Goal: Information Seeking & Learning: Check status

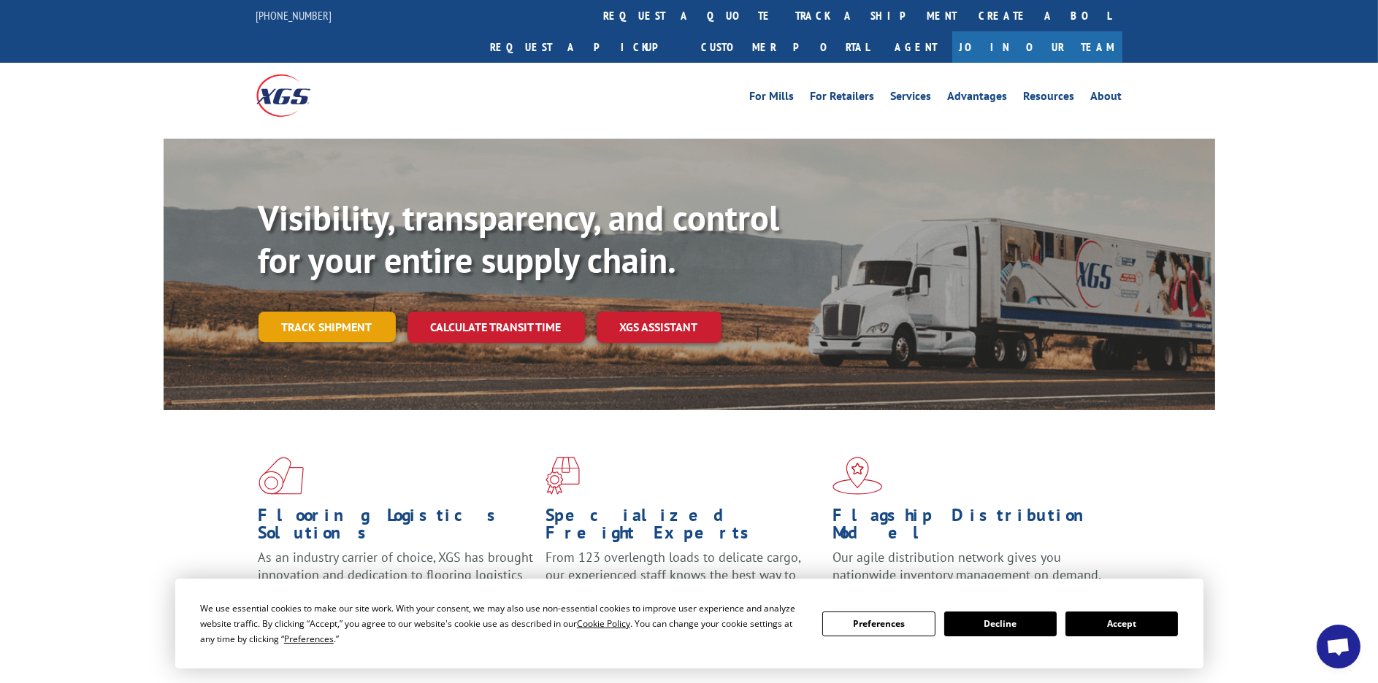
click at [332, 312] on link "Track shipment" at bounding box center [326, 327] width 137 height 31
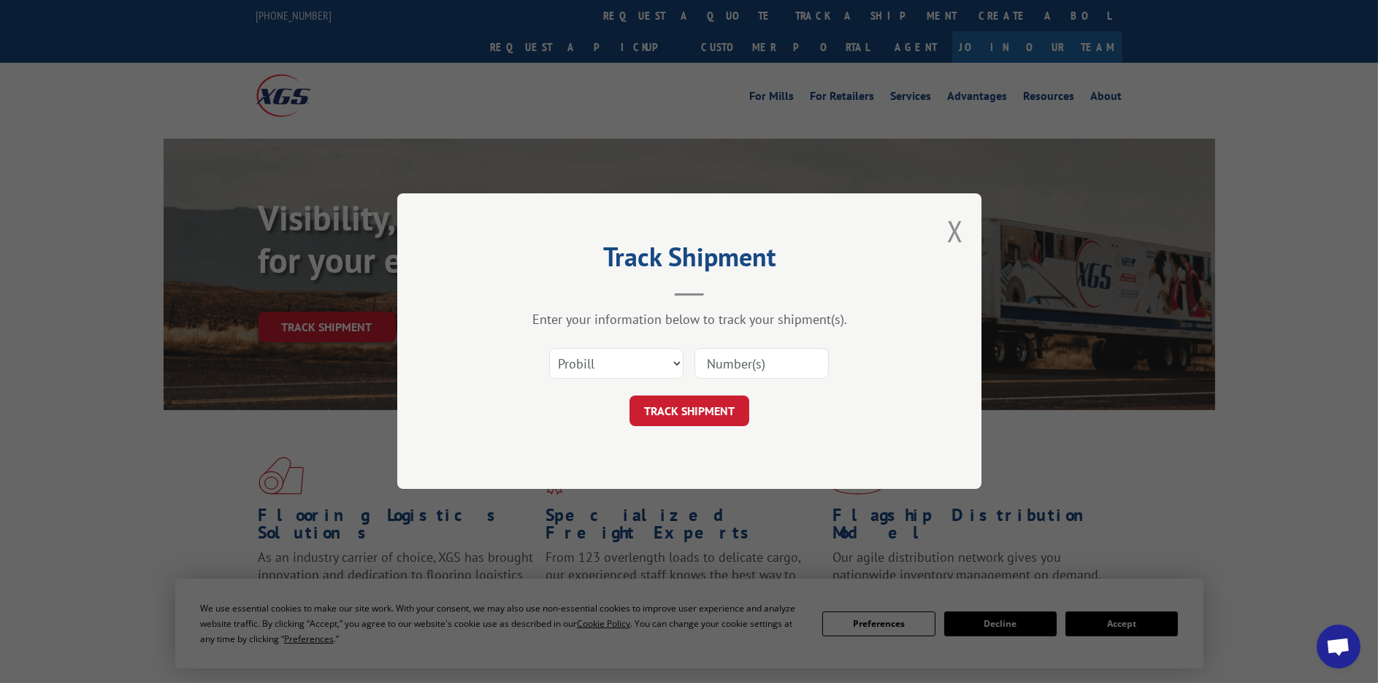
click at [724, 377] on input at bounding box center [761, 364] width 134 height 31
paste input "17450149"
type input "17450149"
click at [728, 405] on button "TRACK SHIPMENT" at bounding box center [689, 411] width 120 height 31
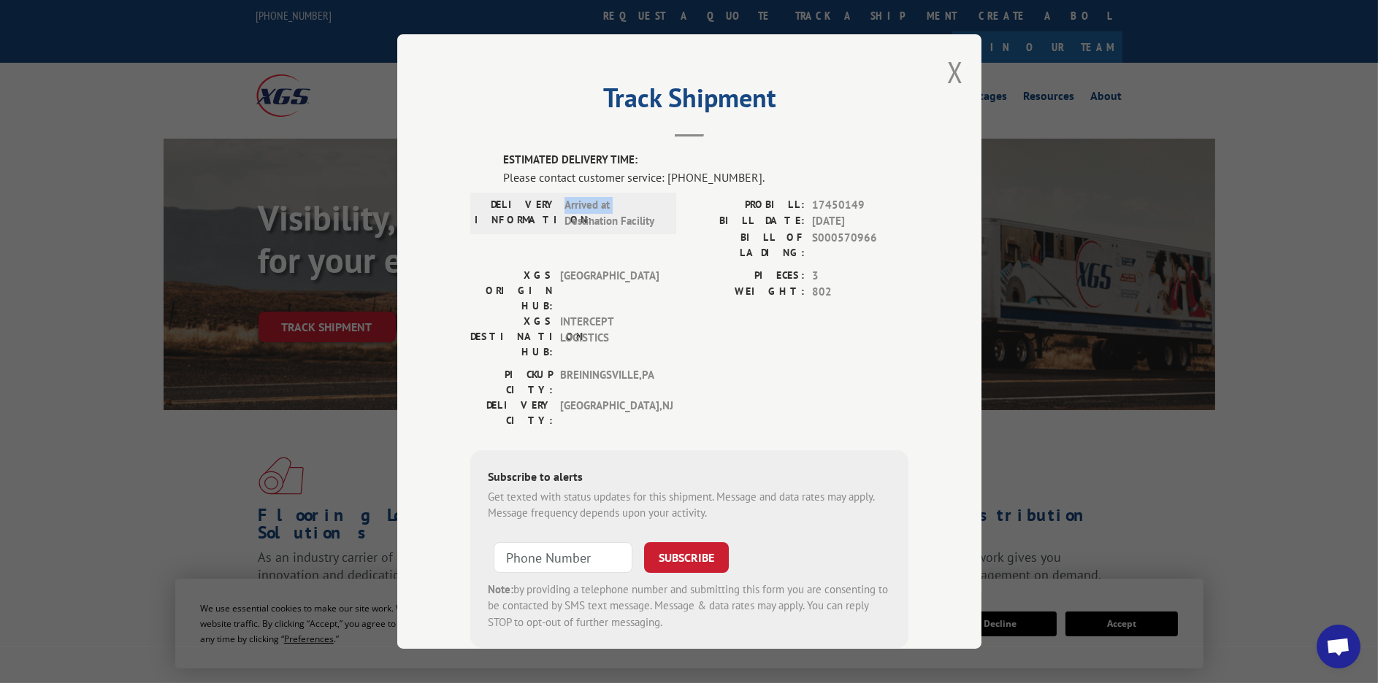
click at [556, 220] on div "DELIVERY INFORMATION: Arrived at Destination Facility" at bounding box center [573, 212] width 197 height 33
click at [937, 79] on div "Track Shipment ESTIMATED DELIVERY TIME: Please contact customer service: [PHONE…" at bounding box center [689, 341] width 584 height 615
click at [960, 65] on div "Track Shipment ESTIMATED DELIVERY TIME: Please contact customer service: [PHONE…" at bounding box center [689, 341] width 584 height 615
click at [956, 67] on button "Close modal" at bounding box center [955, 72] width 16 height 39
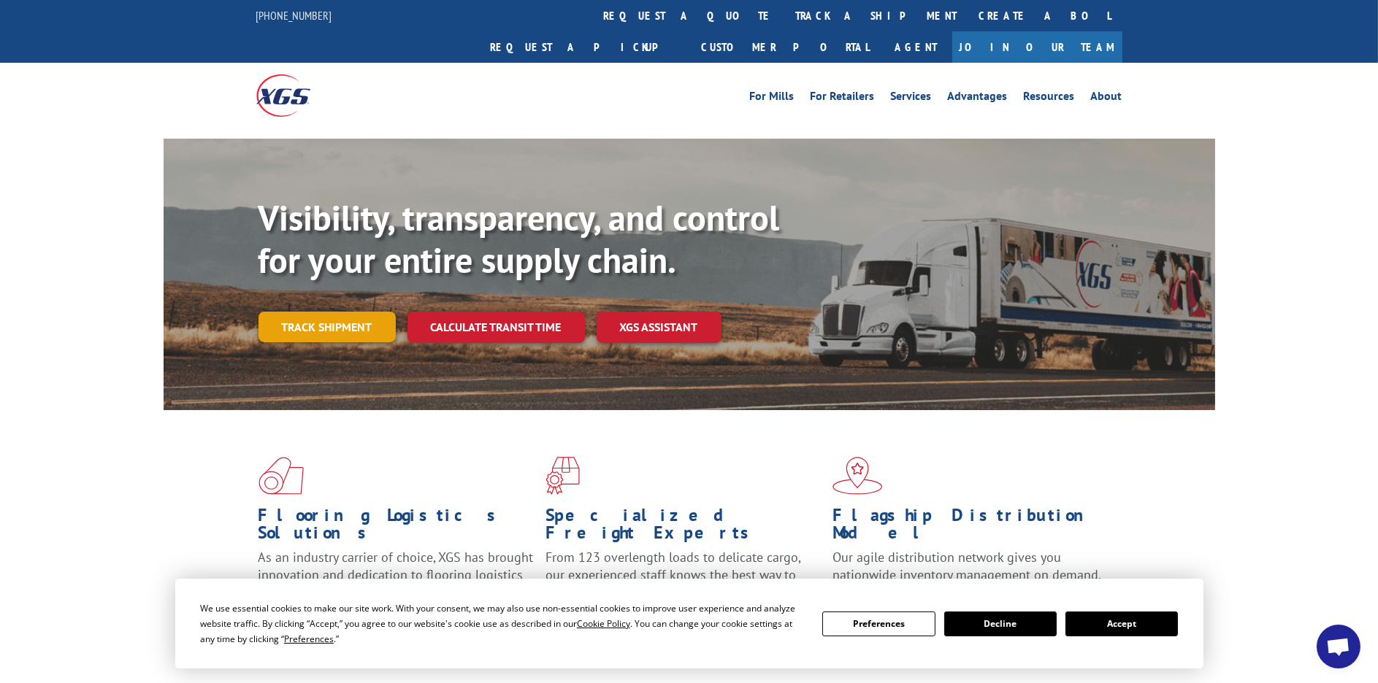
click at [326, 312] on link "Track shipment" at bounding box center [326, 327] width 137 height 31
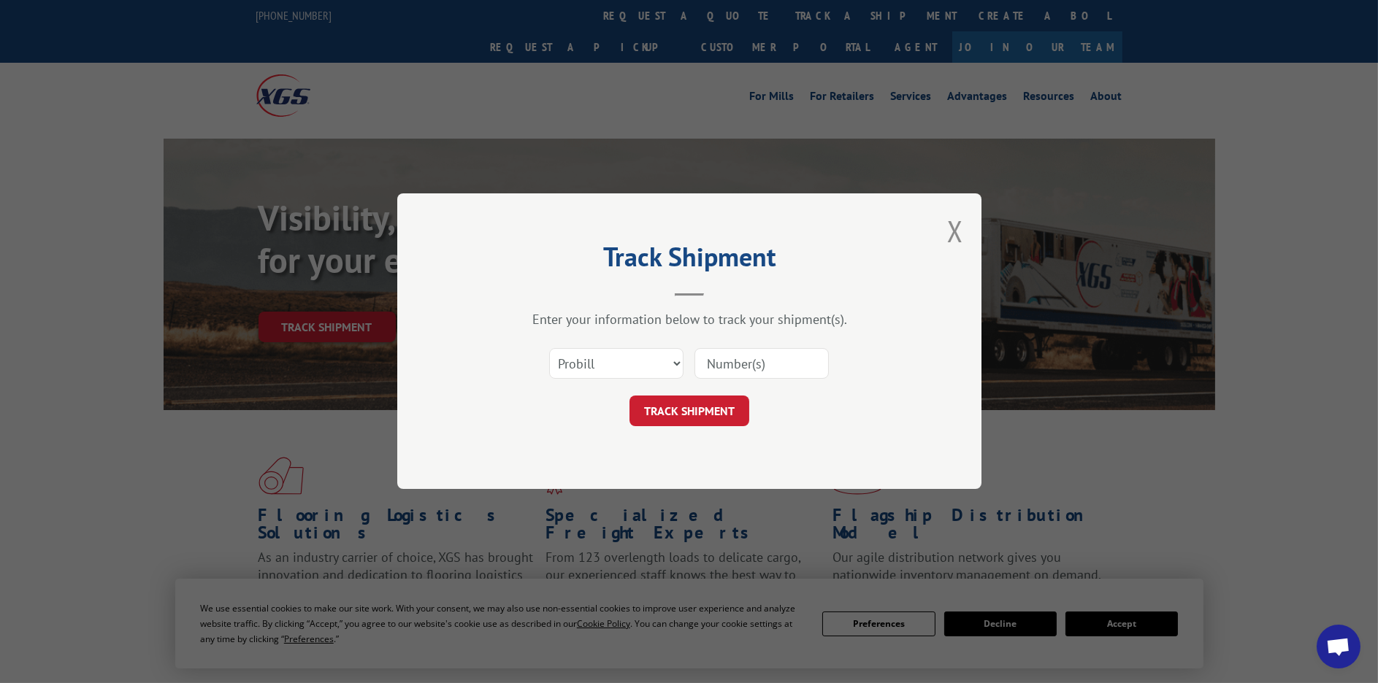
click at [751, 376] on input at bounding box center [761, 364] width 134 height 31
paste input "17450149"
type input "17450149"
click at [704, 413] on button "TRACK SHIPMENT" at bounding box center [689, 411] width 120 height 31
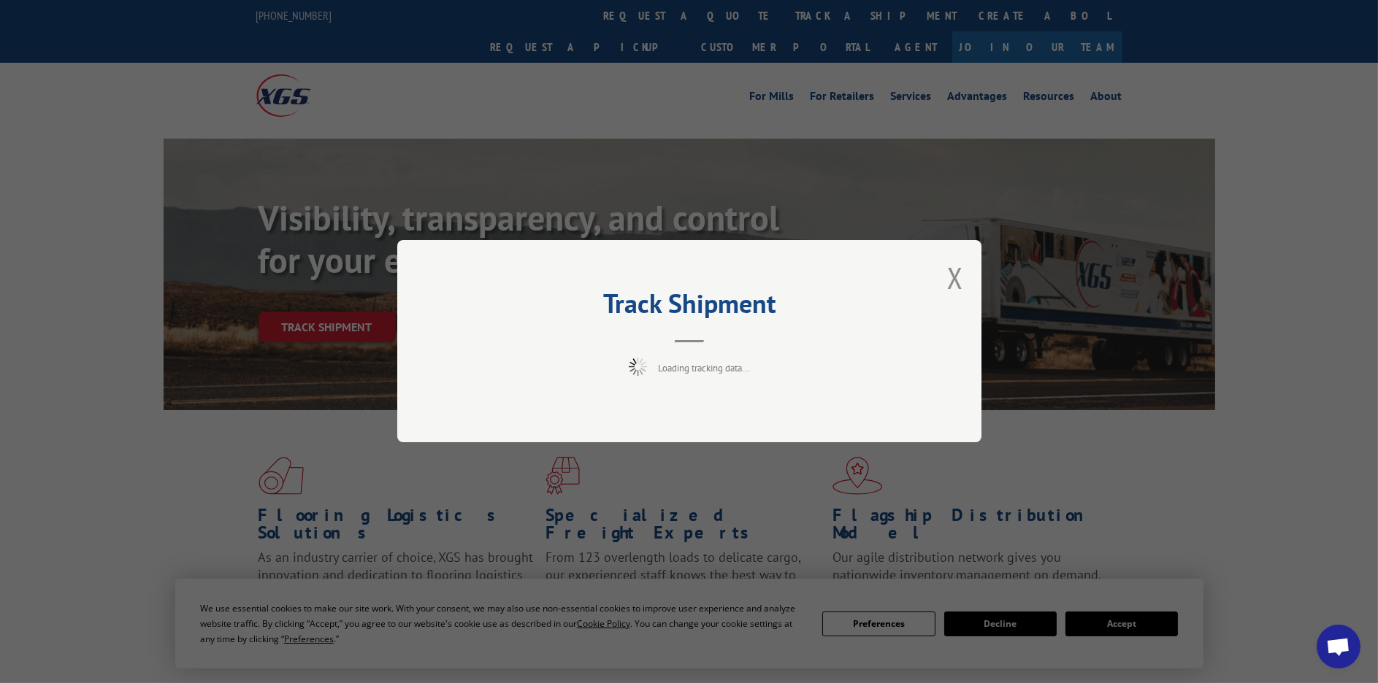
click at [644, 365] on img at bounding box center [638, 367] width 18 height 18
click at [960, 273] on button "Close modal" at bounding box center [955, 277] width 16 height 39
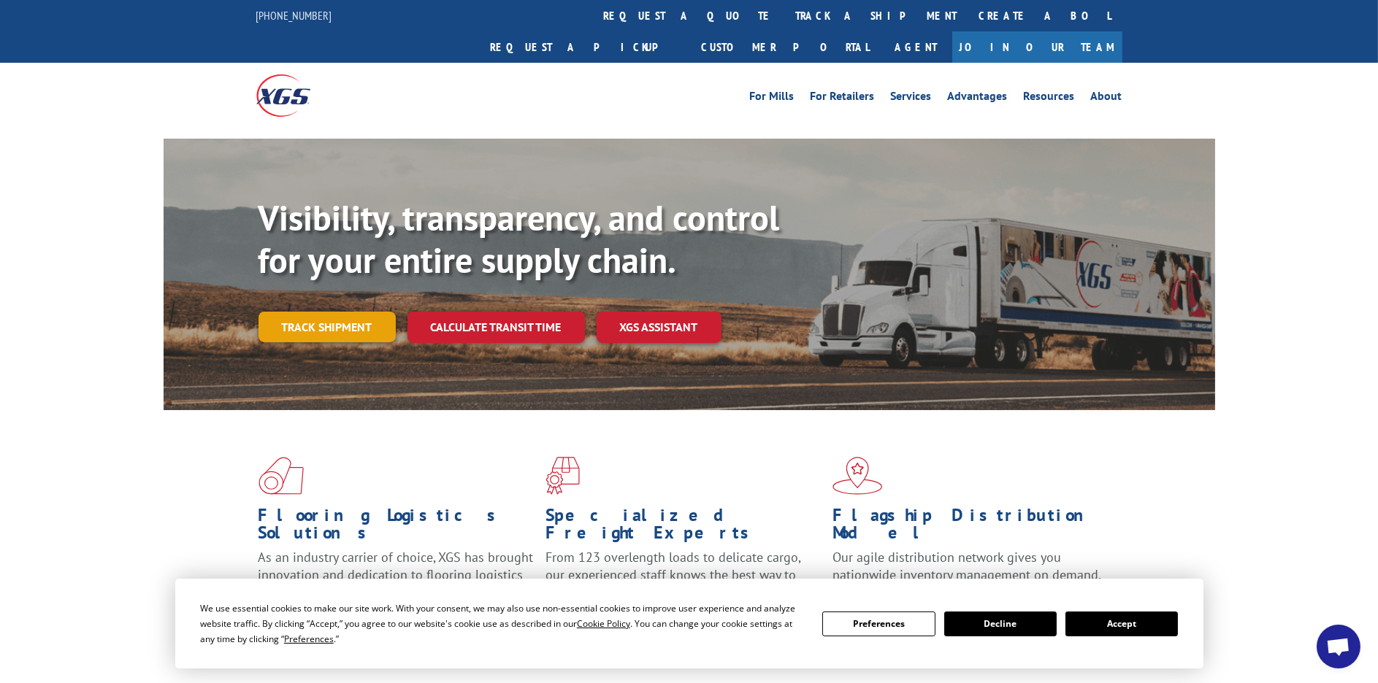
click at [380, 312] on link "Track shipment" at bounding box center [326, 327] width 137 height 31
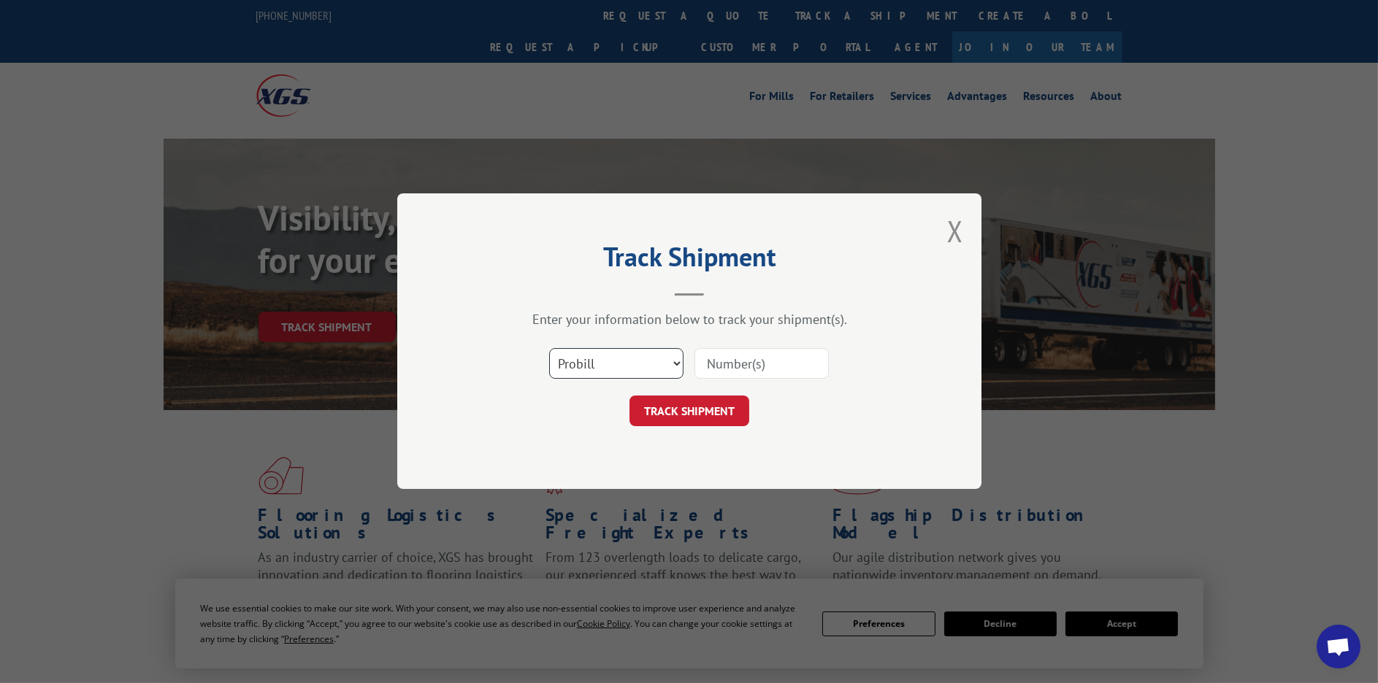
click at [618, 356] on select "Select category... Probill BOL PO" at bounding box center [616, 364] width 134 height 31
select select "po"
click at [549, 349] on select "Select category... Probill BOL PO" at bounding box center [616, 364] width 134 height 31
click at [745, 365] on input at bounding box center [761, 364] width 134 height 31
paste input "17450149"
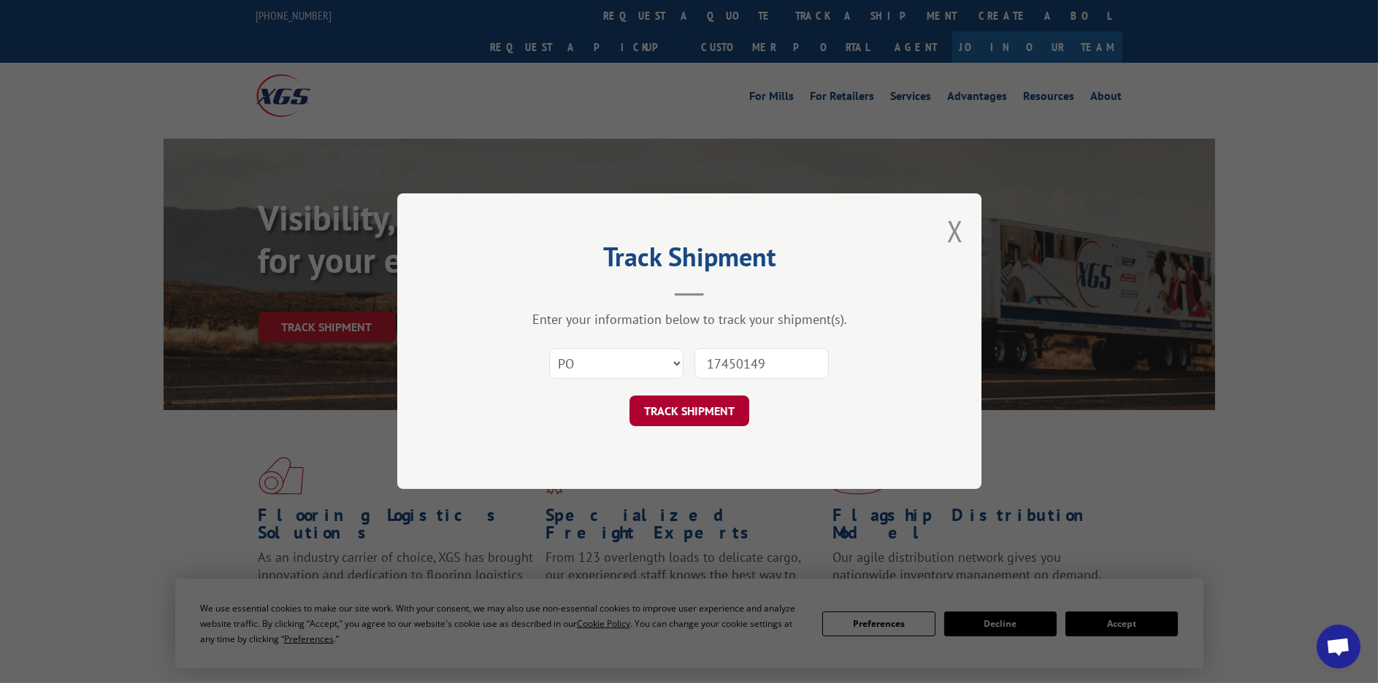
type input "17450149"
click at [718, 412] on button "TRACK SHIPMENT" at bounding box center [689, 411] width 120 height 31
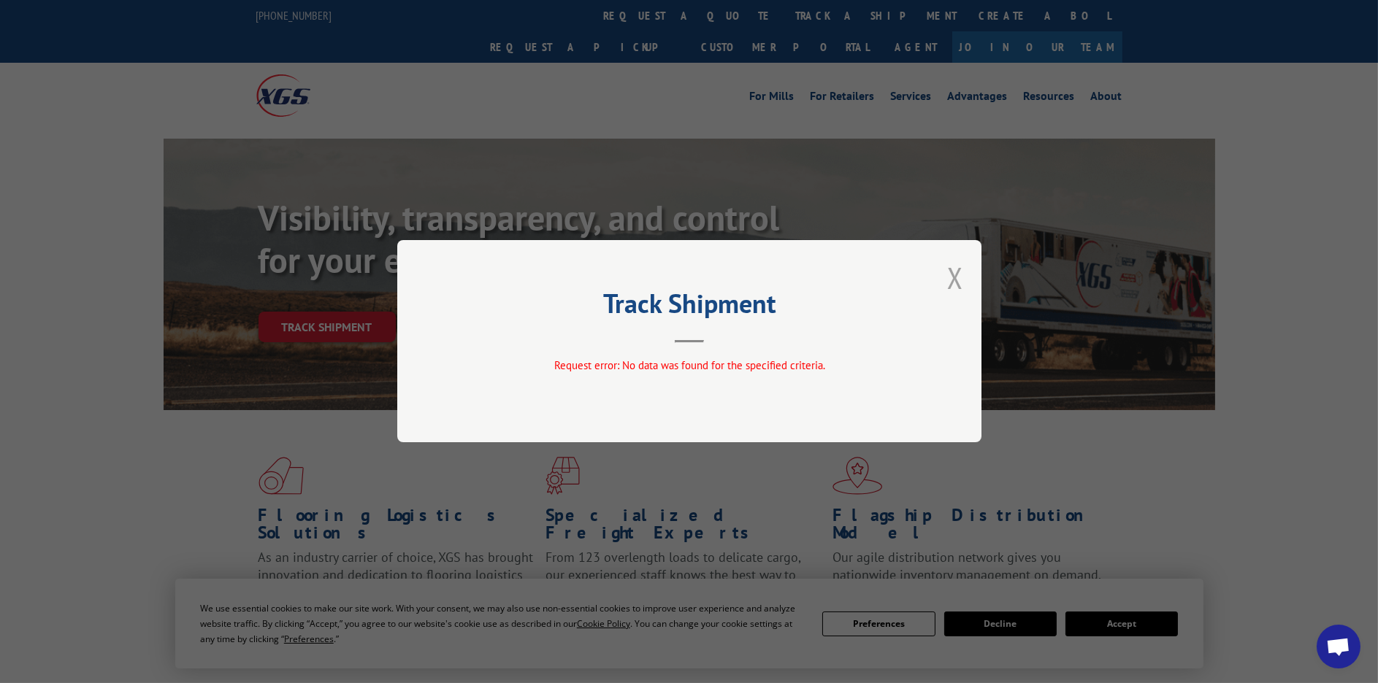
click at [958, 273] on button "Close modal" at bounding box center [955, 277] width 16 height 39
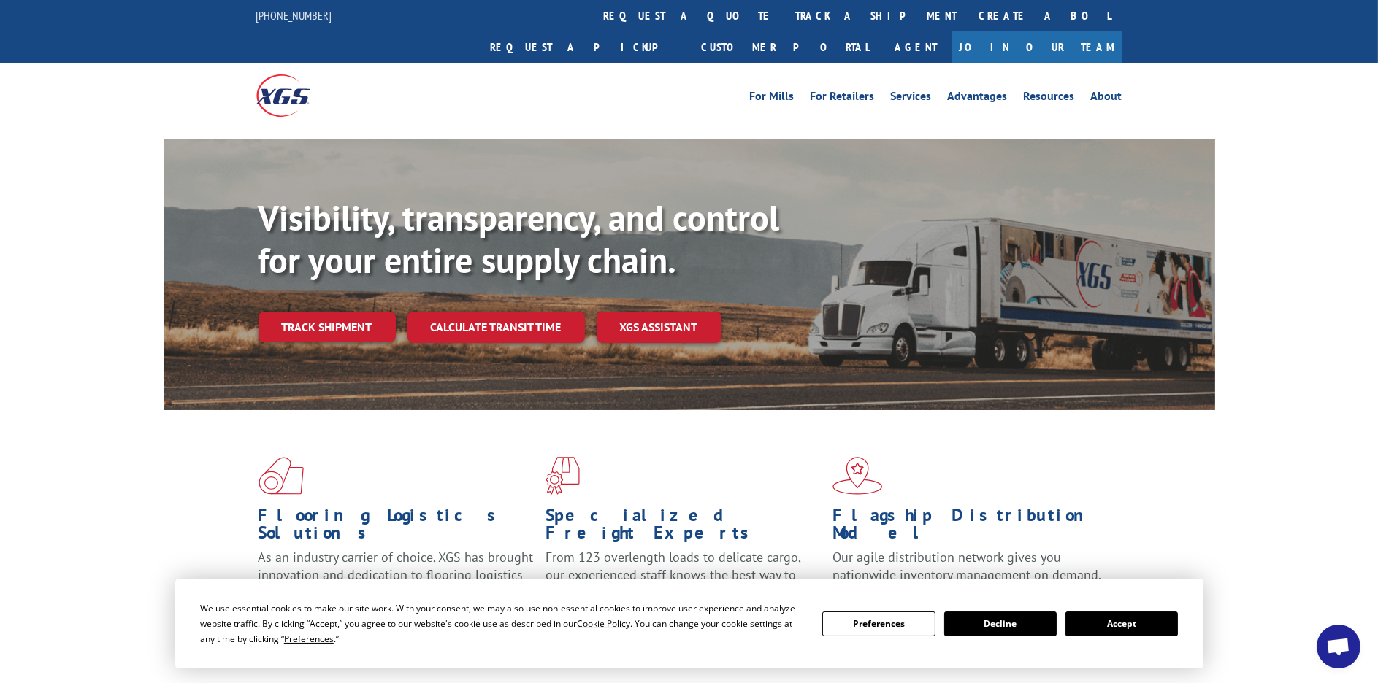
drag, startPoint x: 327, startPoint y: 285, endPoint x: 339, endPoint y: 293, distance: 14.8
click at [328, 312] on link "Track shipment" at bounding box center [326, 327] width 137 height 31
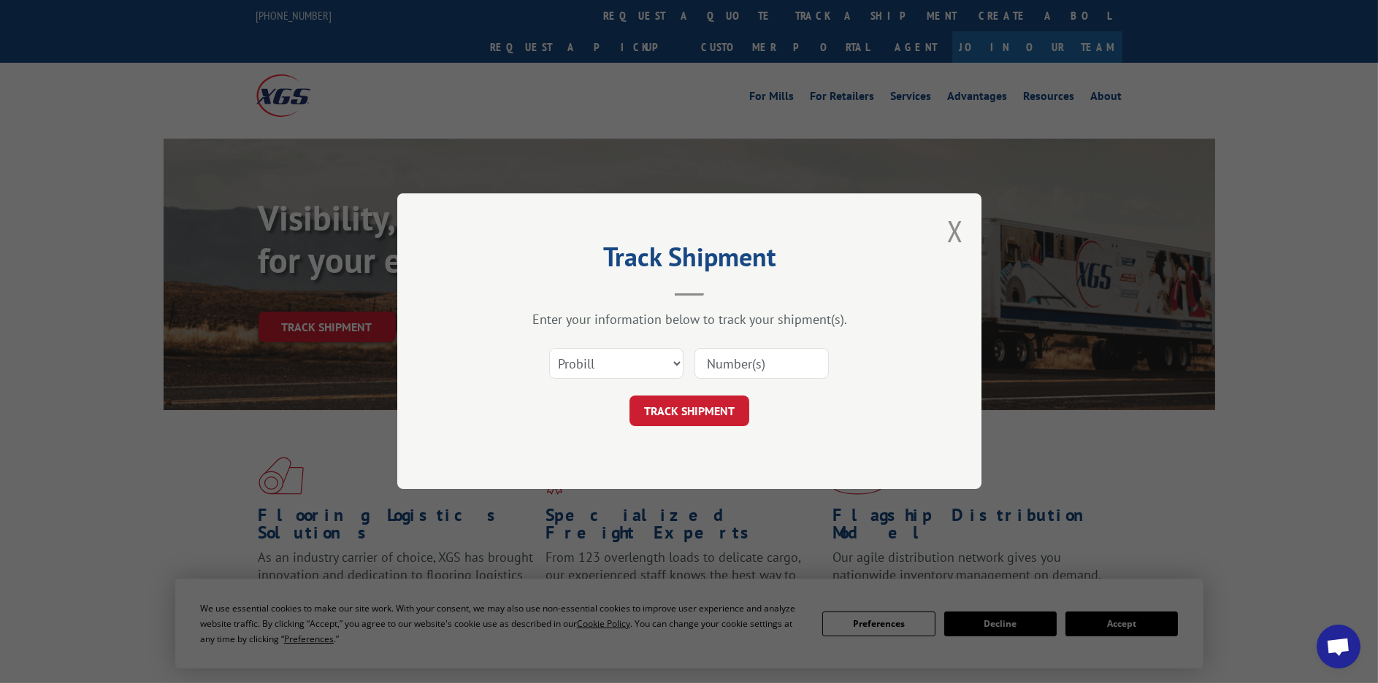
click at [643, 344] on div "Select category... Probill BOL PO" at bounding box center [689, 364] width 438 height 48
click at [645, 373] on select "Select category... Probill BOL PO" at bounding box center [616, 364] width 134 height 31
select select "po"
click at [549, 349] on select "Select category... Probill BOL PO" at bounding box center [616, 364] width 134 height 31
click at [749, 369] on input at bounding box center [761, 364] width 134 height 31
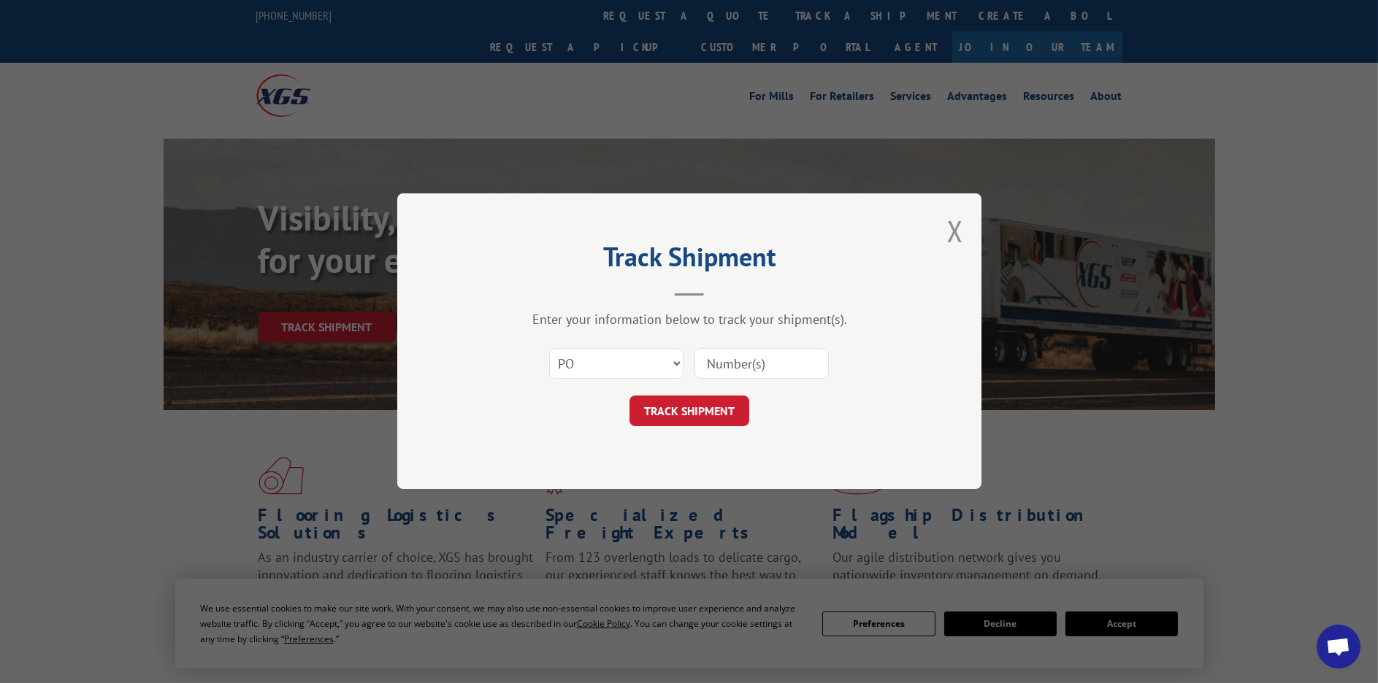
paste input "13510612"
type input "13510612"
click at [686, 420] on button "TRACK SHIPMENT" at bounding box center [689, 411] width 120 height 31
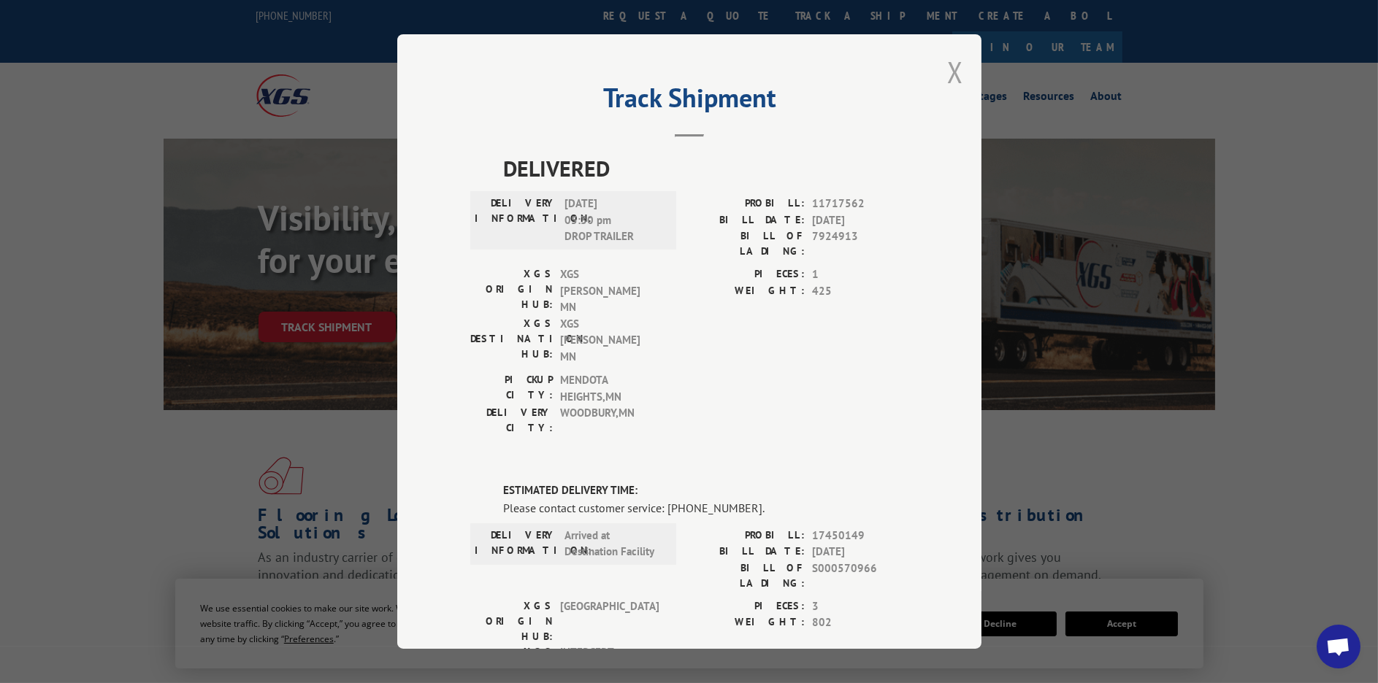
click at [950, 72] on button "Close modal" at bounding box center [955, 72] width 16 height 39
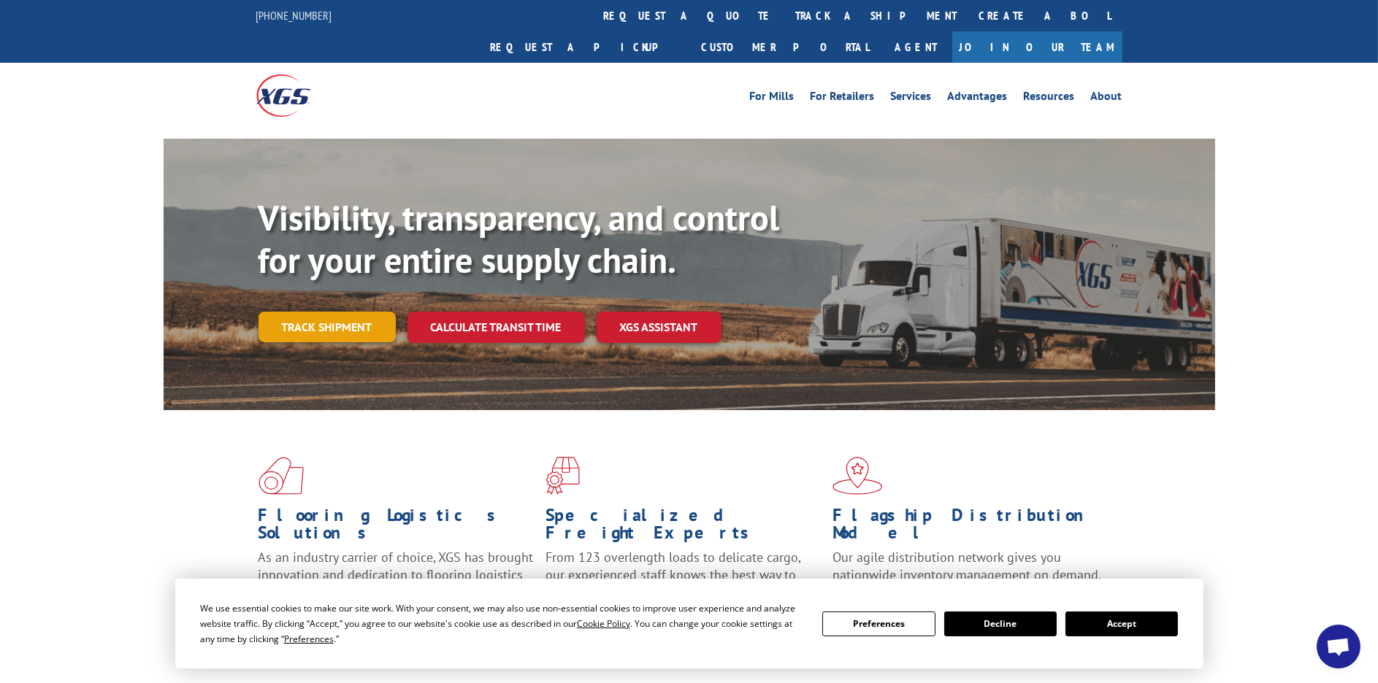
click at [301, 312] on link "Track shipment" at bounding box center [326, 327] width 137 height 31
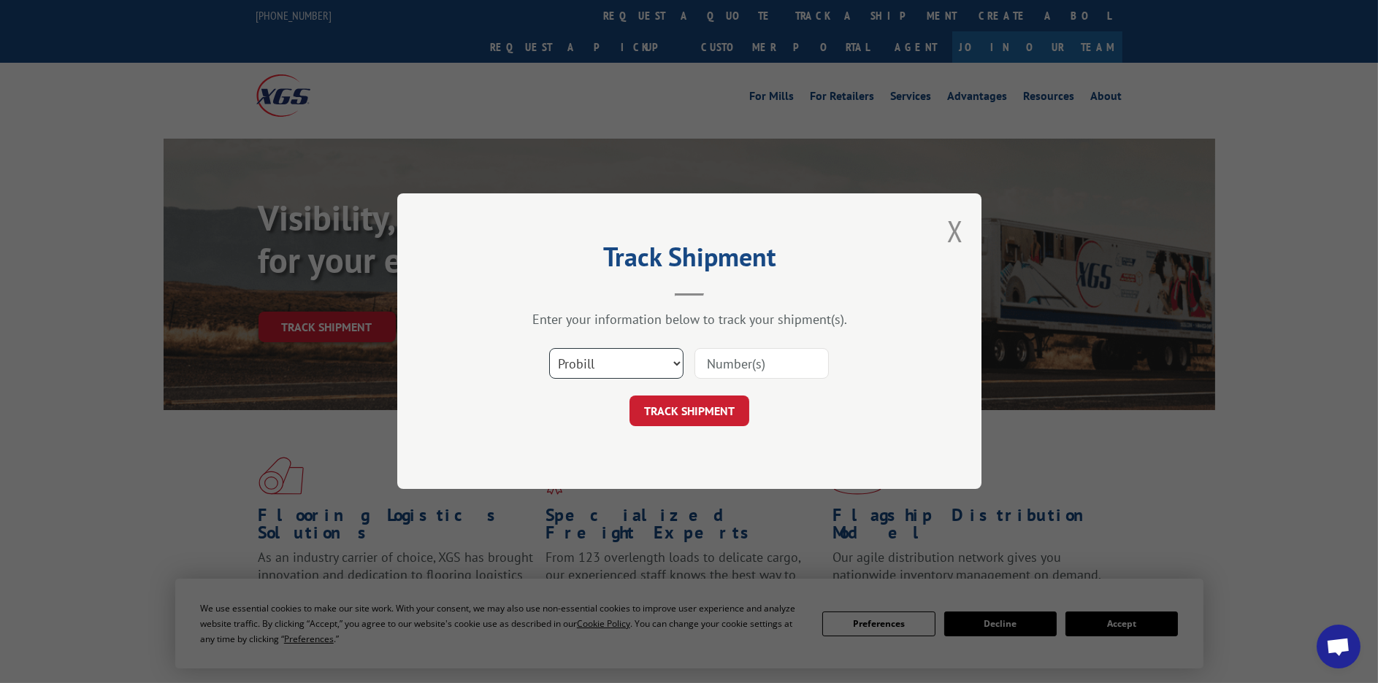
click at [629, 370] on select "Select category... Probill BOL PO" at bounding box center [616, 364] width 134 height 31
click at [640, 361] on select "Select category... Probill BOL PO" at bounding box center [616, 364] width 134 height 31
select select "bol"
click at [549, 349] on select "Select category... Probill BOL PO" at bounding box center [616, 364] width 134 height 31
click at [739, 358] on input at bounding box center [761, 364] width 134 height 31
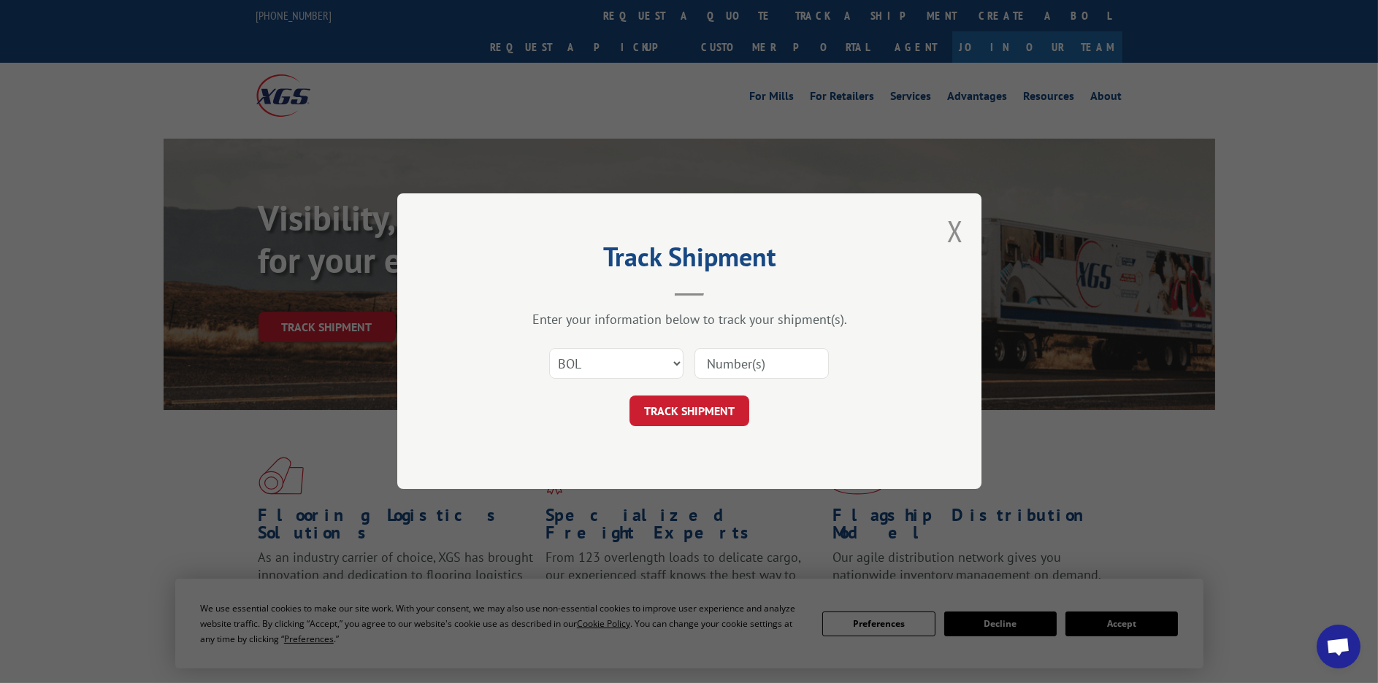
paste input "855361"
type input "855361"
click at [714, 424] on button "TRACK SHIPMENT" at bounding box center [689, 411] width 120 height 31
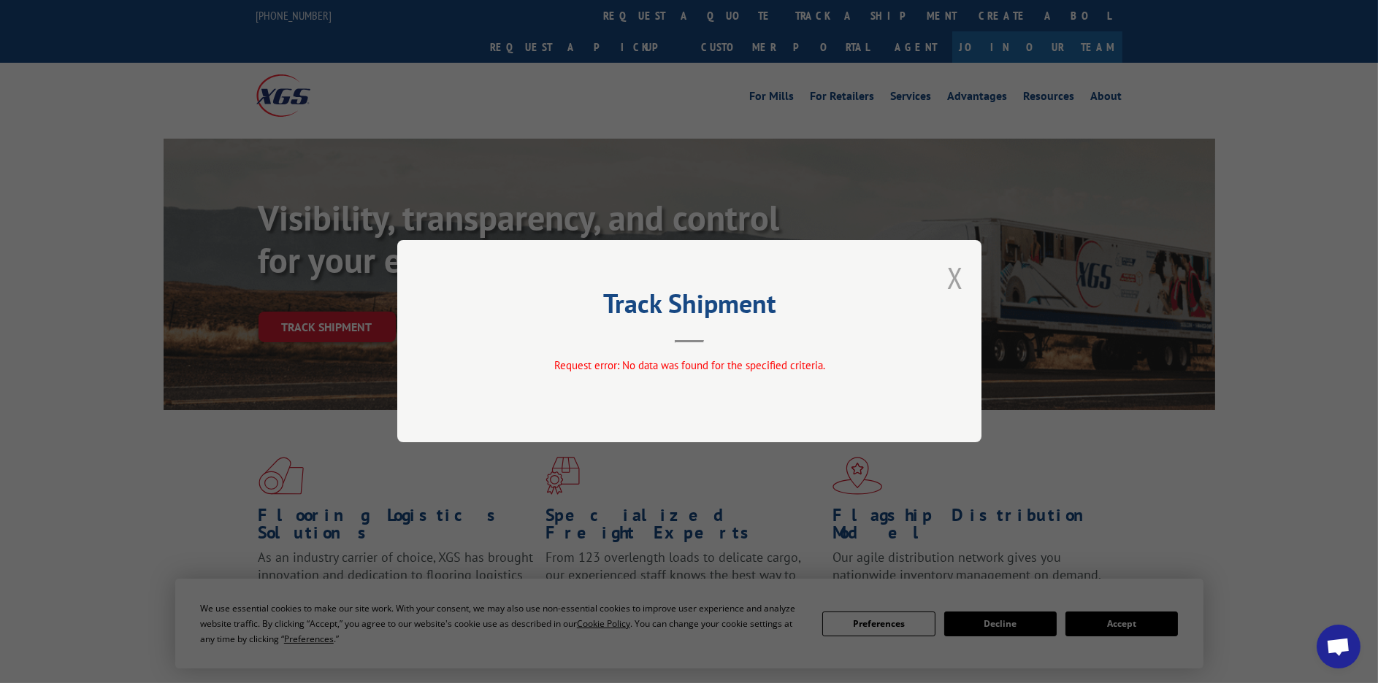
click at [959, 269] on button "Close modal" at bounding box center [955, 277] width 16 height 39
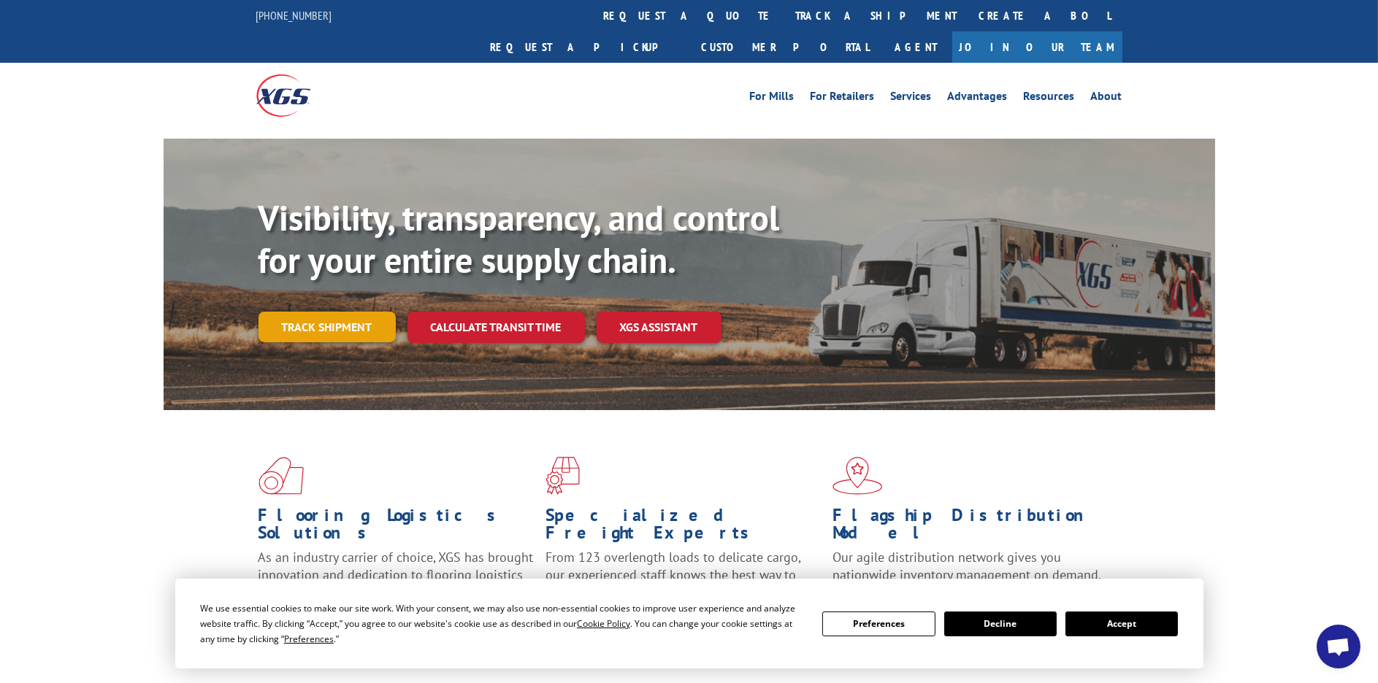
click at [310, 312] on link "Track shipment" at bounding box center [326, 327] width 137 height 31
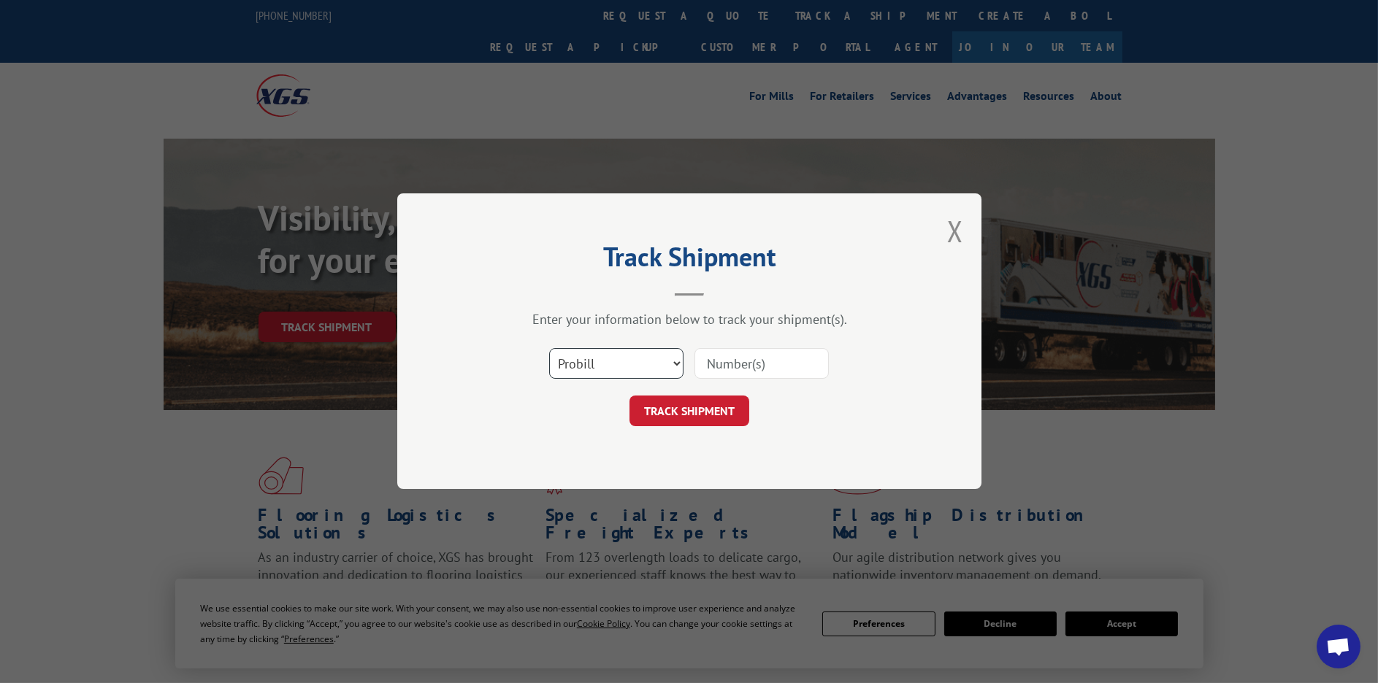
click at [569, 364] on select "Select category... Probill BOL PO" at bounding box center [616, 364] width 134 height 31
click at [707, 358] on input at bounding box center [761, 364] width 134 height 31
drag, startPoint x: 709, startPoint y: 357, endPoint x: 648, endPoint y: 353, distance: 61.5
click at [648, 353] on select "Select category... Probill BOL PO" at bounding box center [616, 364] width 134 height 31
click at [549, 349] on select "Select category... Probill BOL PO" at bounding box center [616, 364] width 134 height 31
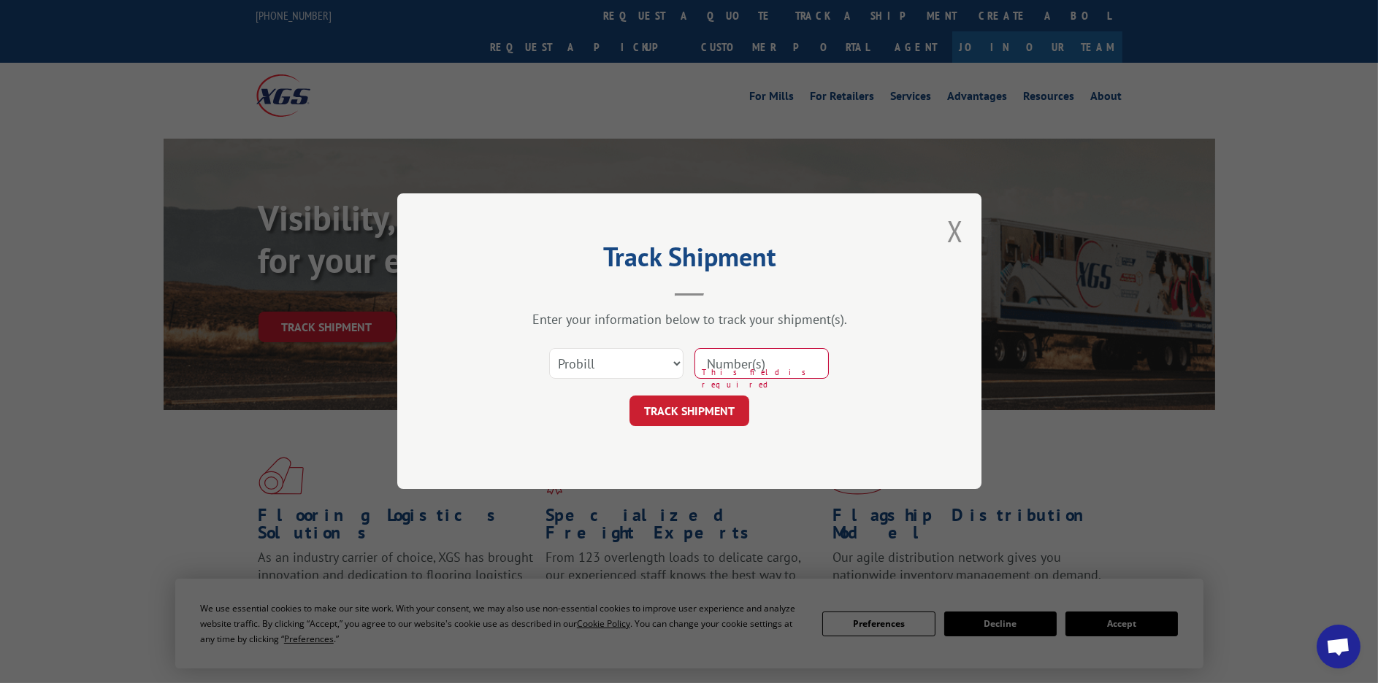
click at [748, 372] on input at bounding box center [761, 364] width 134 height 31
paste input "17450149"
type input "17450149"
click at [730, 415] on button "TRACK SHIPMENT" at bounding box center [689, 411] width 120 height 31
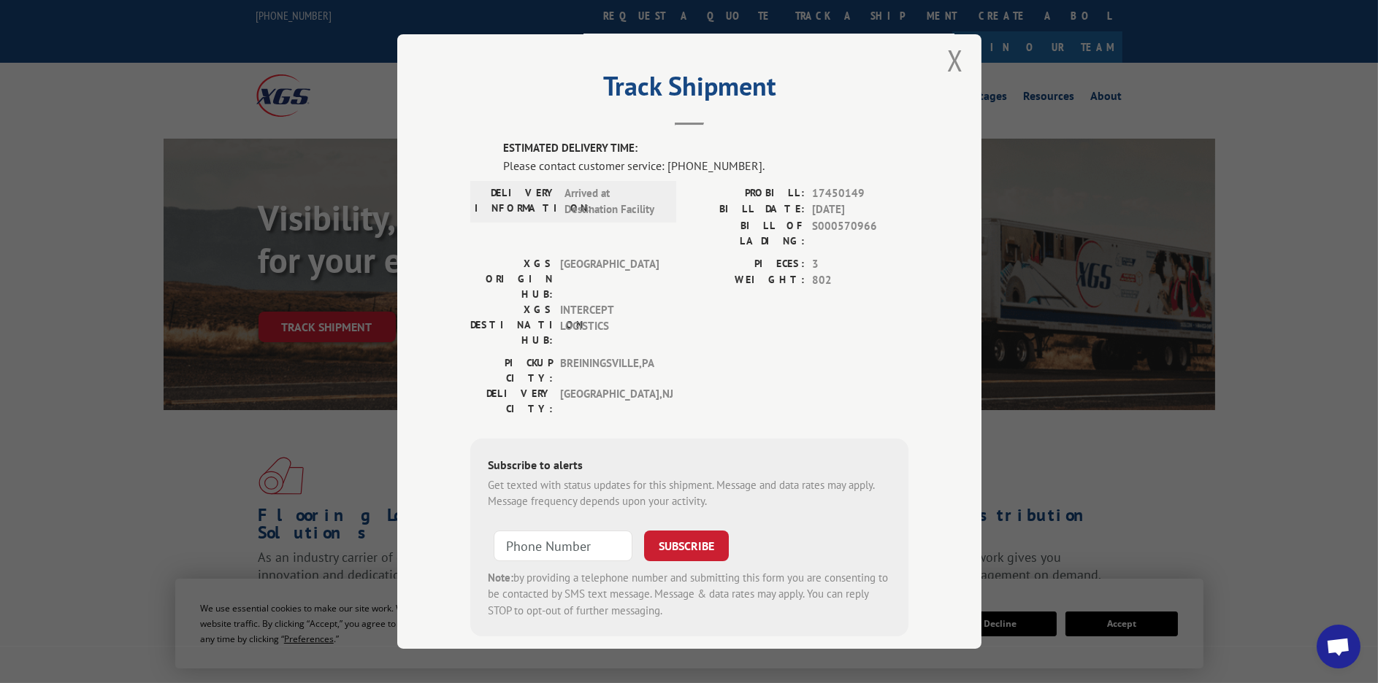
scroll to position [15, 0]
